Goal: Browse casually

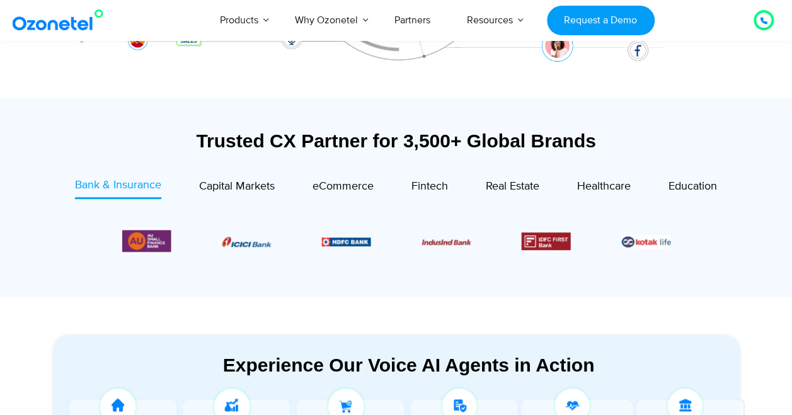
scroll to position [398, 0]
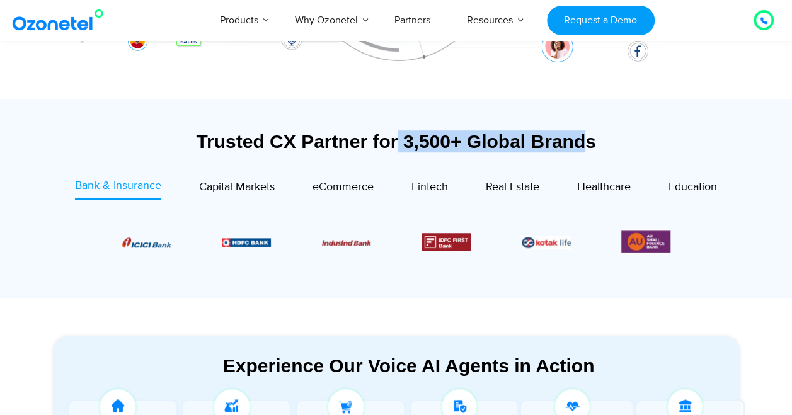
drag, startPoint x: 396, startPoint y: 134, endPoint x: 586, endPoint y: 155, distance: 191.5
click at [586, 155] on div "Trusted CX Partner for 3,500+ Global Brands" at bounding box center [396, 147] width 687 height 35
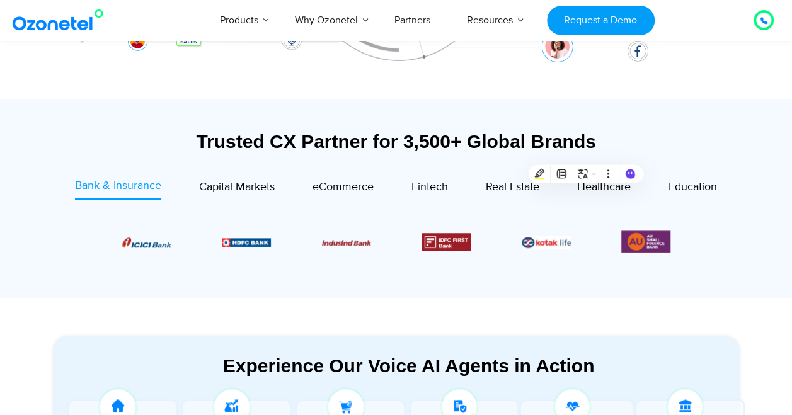
click at [312, 126] on section "Trusted CX Partner for 3,500+ Global Brands Bank & Insurance Capital Markets" at bounding box center [396, 198] width 687 height 186
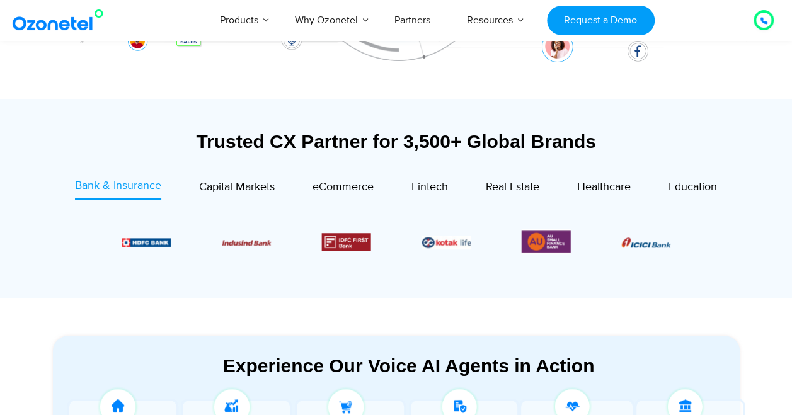
drag, startPoint x: 204, startPoint y: 134, endPoint x: 208, endPoint y: 140, distance: 7.3
click at [208, 140] on div "Trusted CX Partner for 3,500+ Global Brands" at bounding box center [396, 141] width 687 height 22
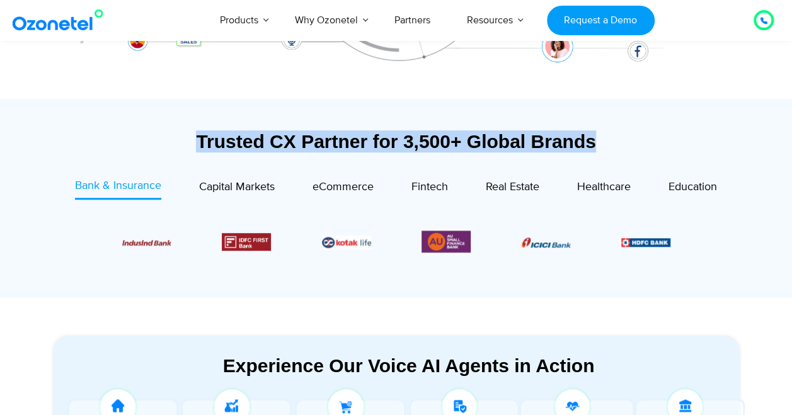
drag, startPoint x: 193, startPoint y: 146, endPoint x: 613, endPoint y: 144, distance: 420.2
click at [613, 144] on div "Trusted CX Partner for 3,500+ Global Brands" at bounding box center [396, 141] width 687 height 22
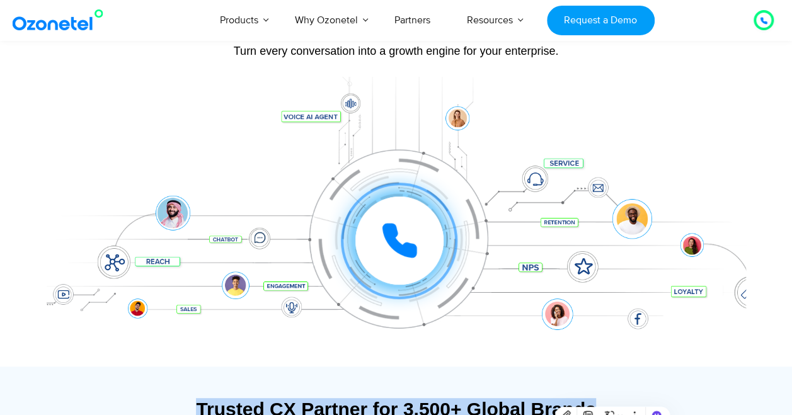
scroll to position [0, 0]
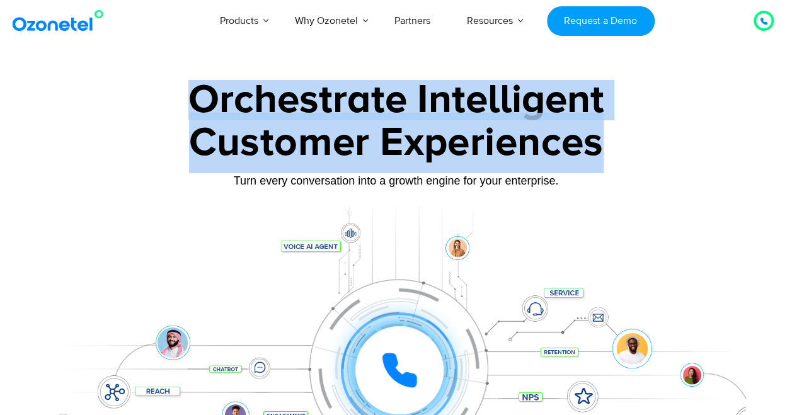
drag, startPoint x: 180, startPoint y: 100, endPoint x: 649, endPoint y: 120, distance: 469.1
click at [649, 120] on div "Orchestrate Intelligent Customer Experiences Turn every conversation into a gro…" at bounding box center [396, 288] width 699 height 416
click at [93, 98] on div "Orchestrate Intelligent" at bounding box center [396, 100] width 699 height 40
